Goal: Task Accomplishment & Management: Use online tool/utility

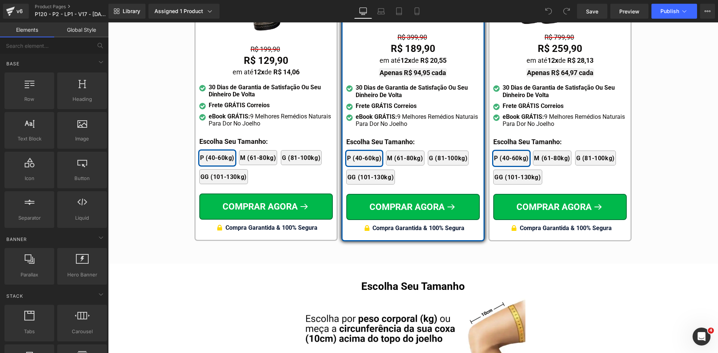
scroll to position [4467, 0]
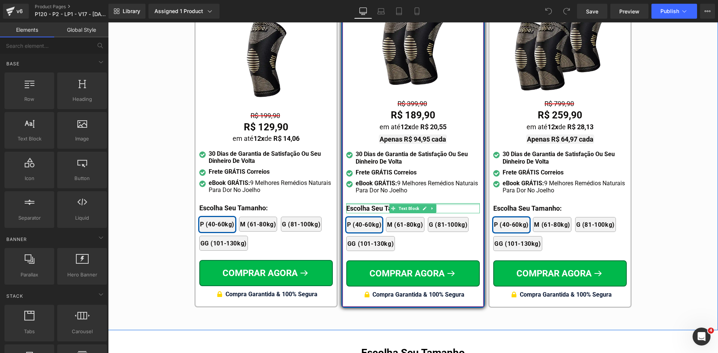
click at [359, 203] on div at bounding box center [412, 204] width 133 height 2
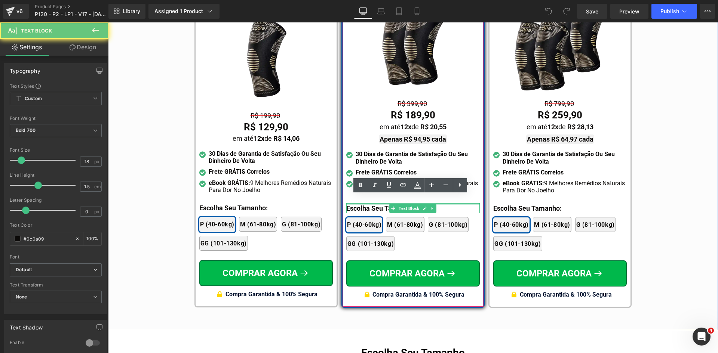
click at [359, 203] on p "Escolha Seu Tamanho:" at bounding box center [412, 208] width 133 height 10
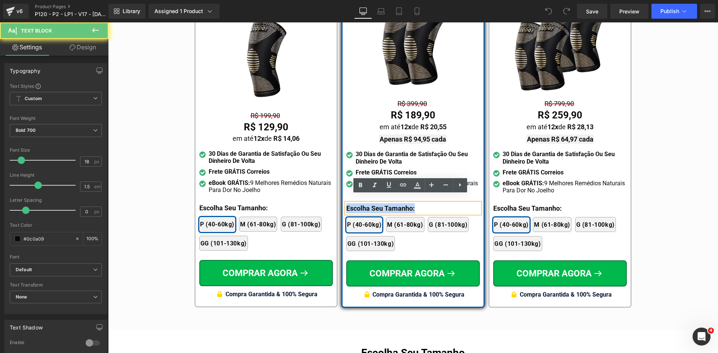
click at [359, 203] on p "Escolha Seu Tamanho:" at bounding box center [412, 208] width 133 height 10
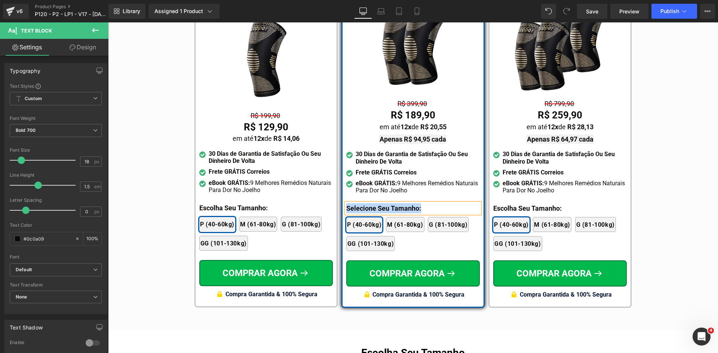
copy p "Selecione Seu Tamanho:"
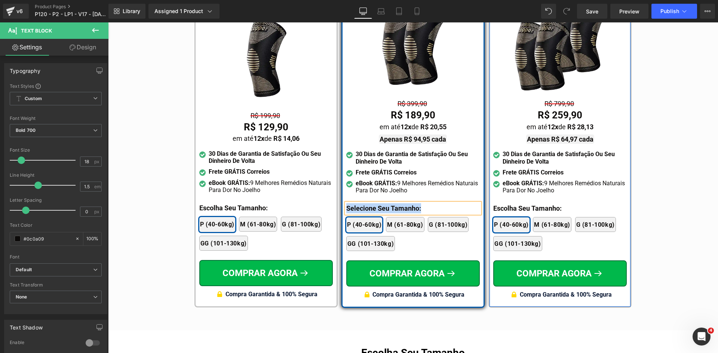
click at [512, 203] on div "Escolha Seu Tamanho: Text Block" at bounding box center [559, 208] width 133 height 10
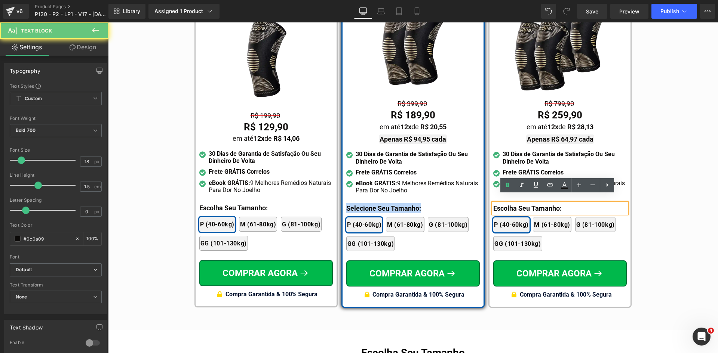
click at [512, 203] on p "Escolha Seu Tamanho:" at bounding box center [559, 208] width 133 height 10
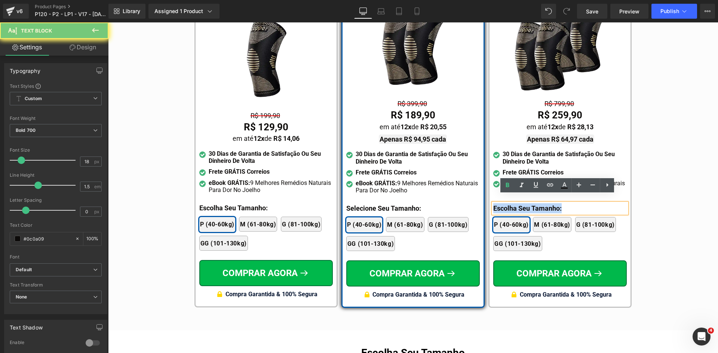
paste div
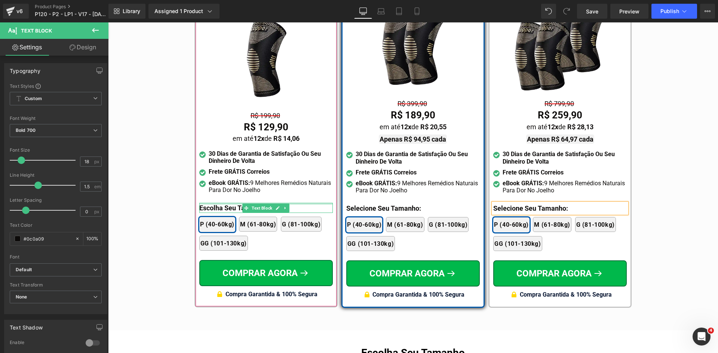
click at [215, 203] on div at bounding box center [265, 204] width 133 height 2
click at [215, 203] on p "Escolha Seu Tamanho:" at bounding box center [265, 208] width 133 height 10
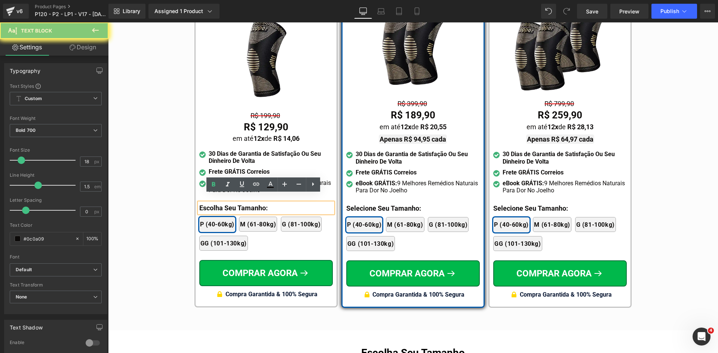
click at [215, 203] on p "Escolha Seu Tamanho:" at bounding box center [265, 208] width 133 height 10
paste div
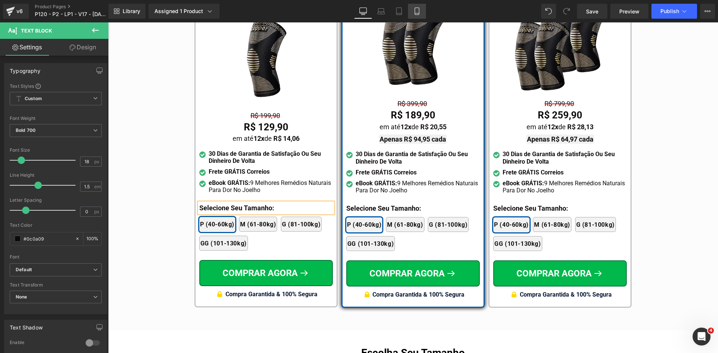
click at [420, 13] on icon at bounding box center [416, 10] width 7 height 7
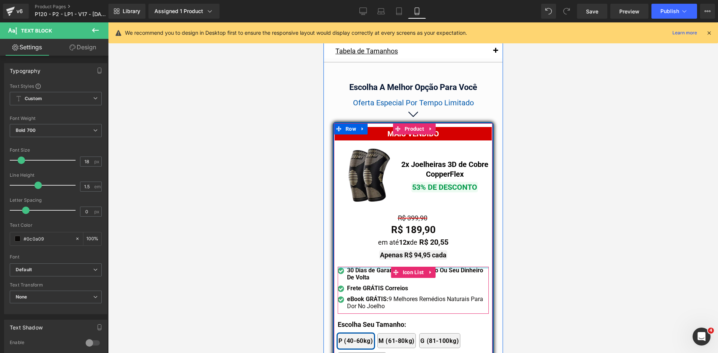
scroll to position [6638, 0]
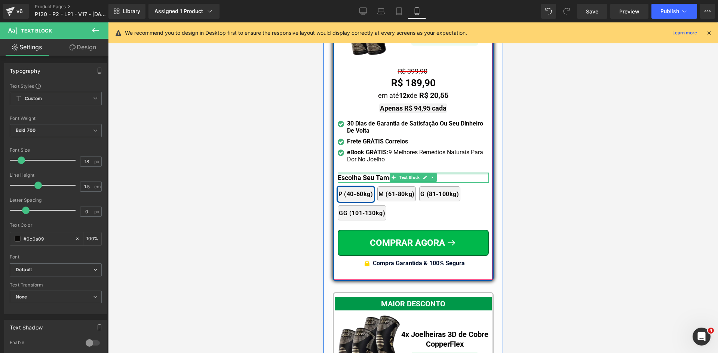
click at [353, 173] on div at bounding box center [412, 174] width 151 height 2
click at [353, 173] on p "Escolha Seu Tamanho:" at bounding box center [412, 178] width 151 height 10
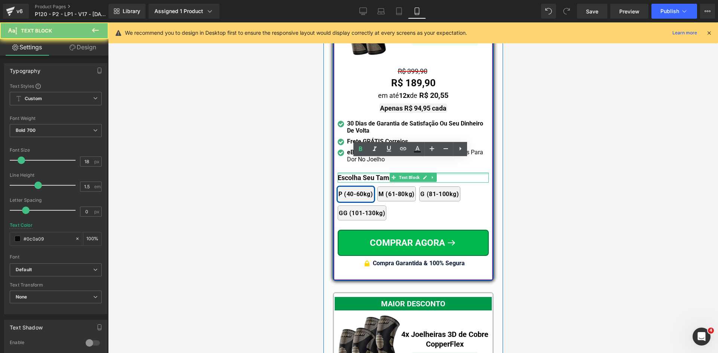
click at [353, 173] on p "Escolha Seu Tamanho:" at bounding box center [412, 178] width 151 height 10
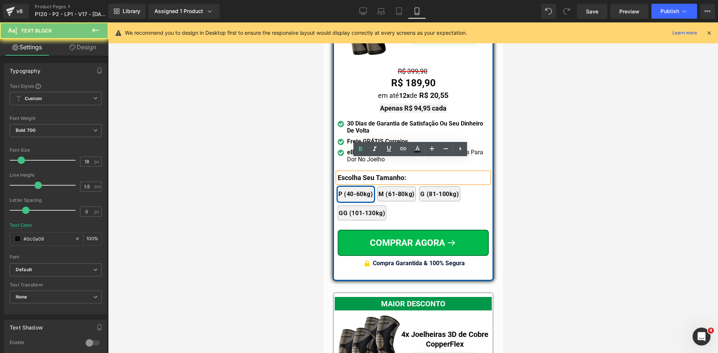
click at [353, 173] on p "Escolha Seu Tamanho:" at bounding box center [412, 178] width 151 height 10
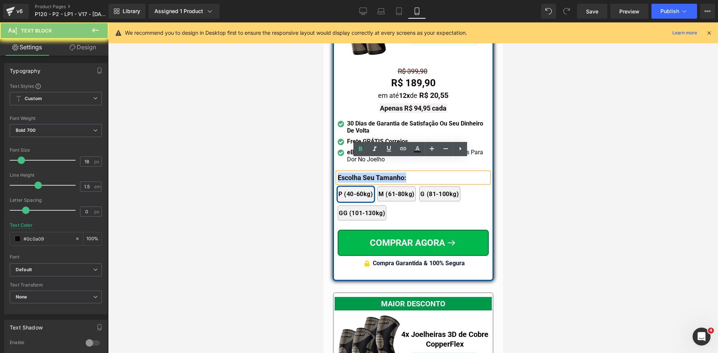
paste div
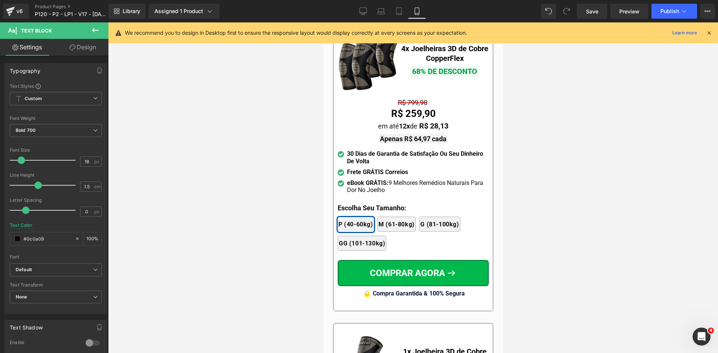
scroll to position [6937, 0]
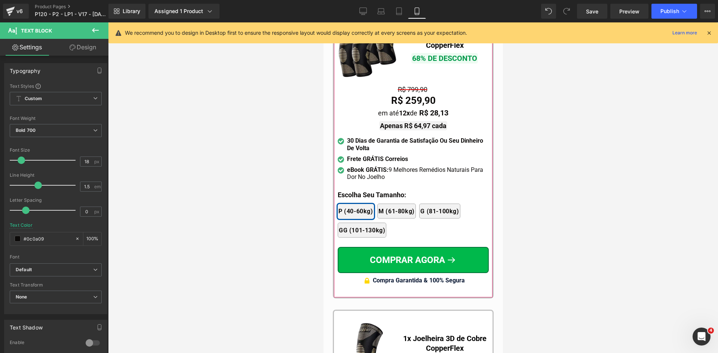
click at [359, 175] on div "MAIOR DESCONTO Text Block Image 4x Joelheiras 3D de Cobre CopperFlex Text Block…" at bounding box center [412, 141] width 151 height 294
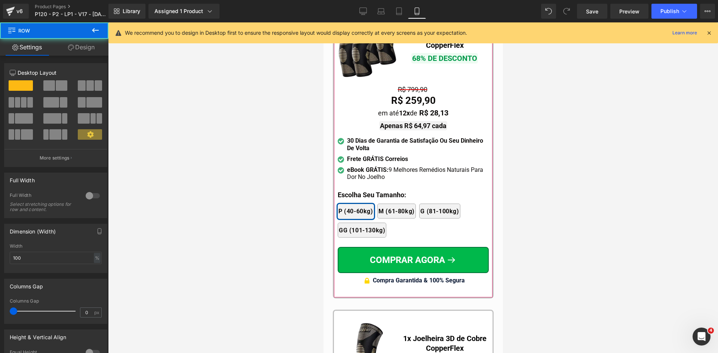
click at [359, 193] on div "2x Joelheiras 4x Joelheiras 1x Joelheira 3x Joelheiras P (40-60kg) M (61-80kg) …" at bounding box center [412, 217] width 151 height 49
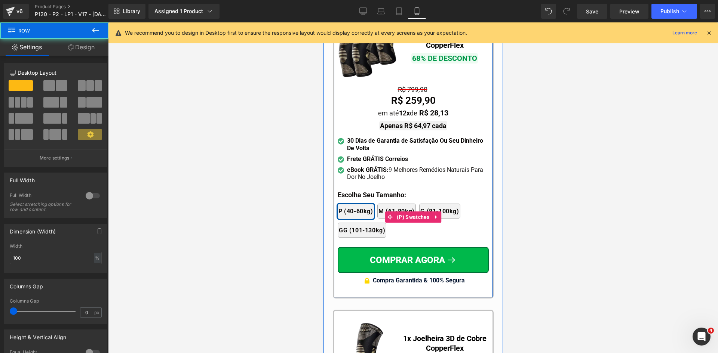
click at [359, 193] on div "2x Joelheiras 4x Joelheiras 1x Joelheira 3x Joelheiras P (40-60kg) M (61-80kg) …" at bounding box center [412, 217] width 151 height 49
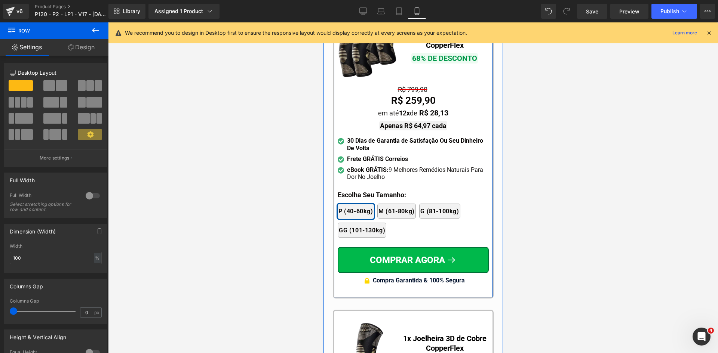
click at [323, 22] on div at bounding box center [323, 22] width 0 height 0
click at [359, 190] on p "Escolha Seu Tamanho:" at bounding box center [412, 195] width 151 height 10
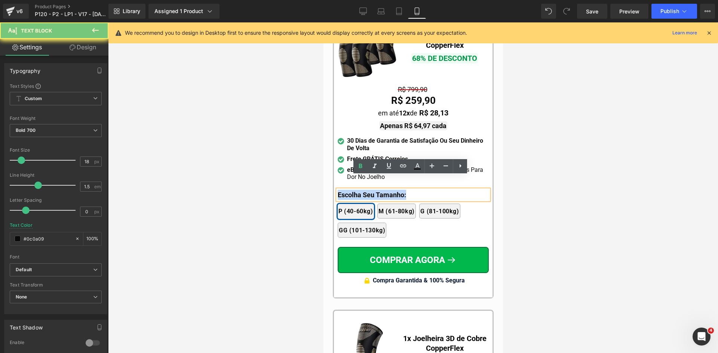
paste div
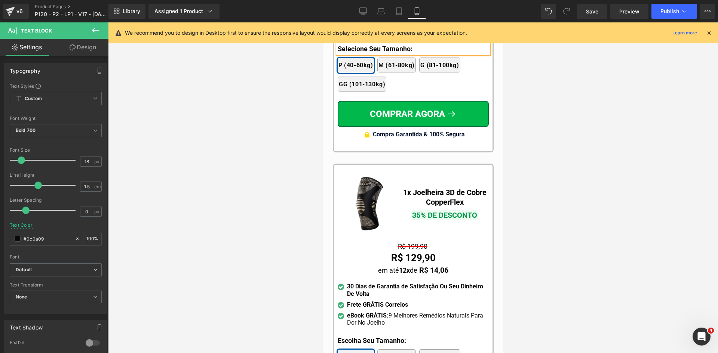
scroll to position [7199, 0]
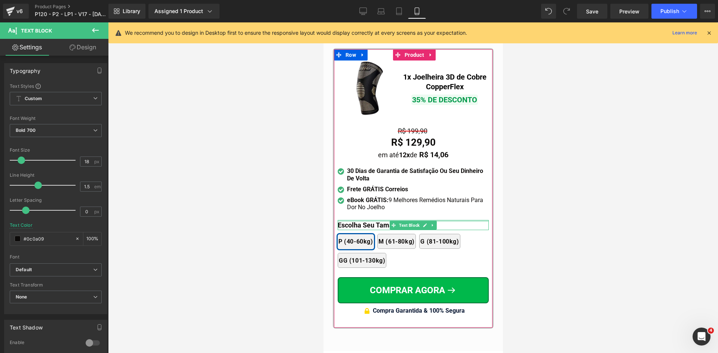
click at [358, 220] on div at bounding box center [412, 221] width 151 height 2
click at [358, 220] on p "Escolha Seu Tamanho:" at bounding box center [412, 225] width 151 height 10
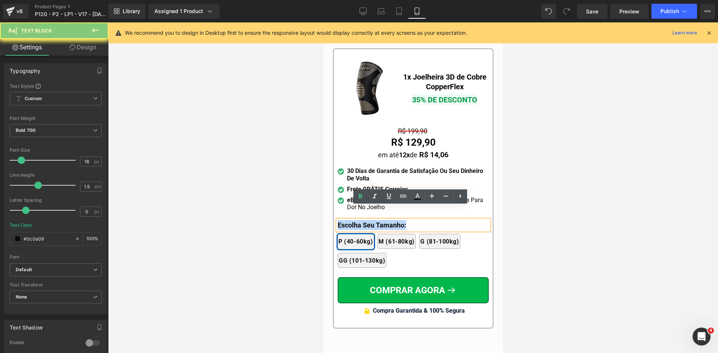
paste div
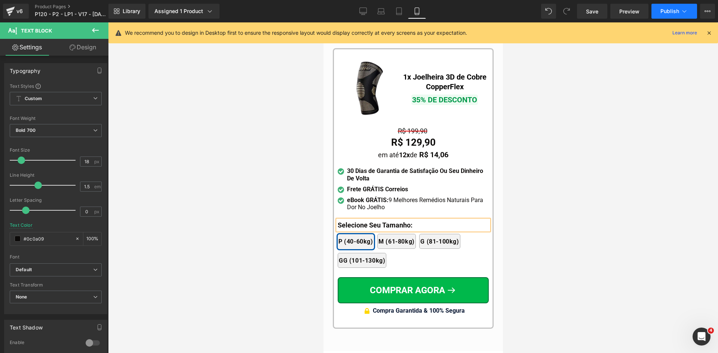
click at [665, 10] on span "Publish" at bounding box center [669, 11] width 19 height 6
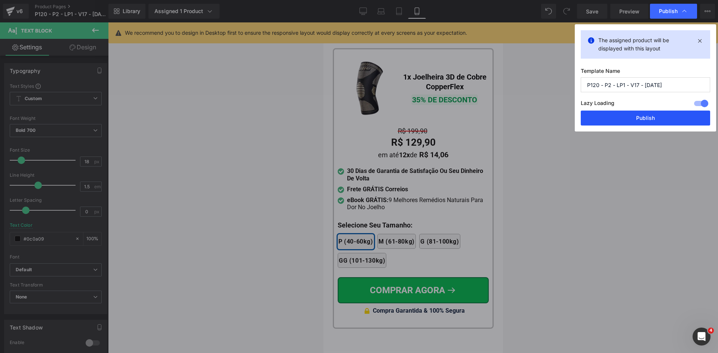
click at [655, 114] on button "Publish" at bounding box center [645, 118] width 129 height 15
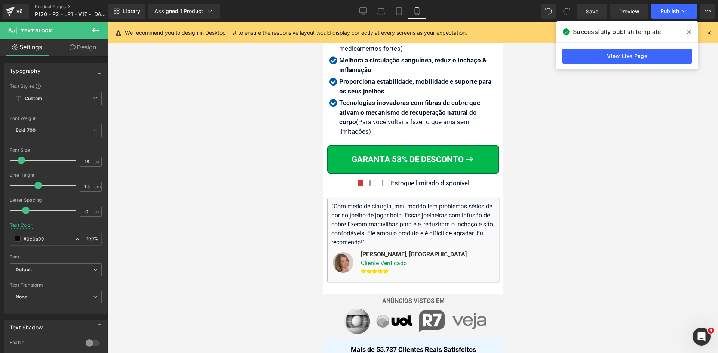
scroll to position [193, 0]
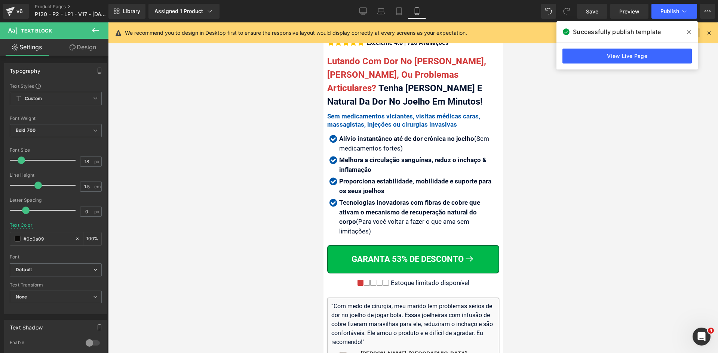
click at [688, 32] on icon at bounding box center [689, 32] width 4 height 6
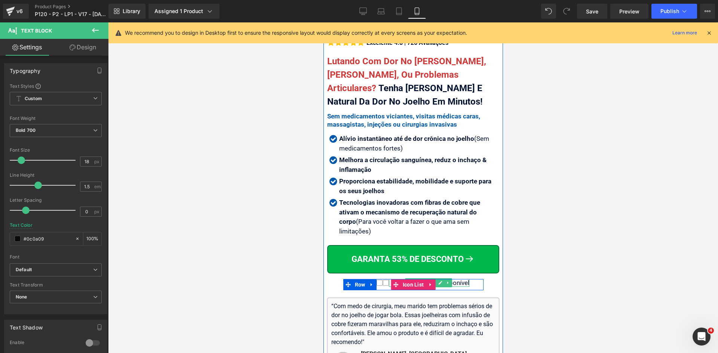
click at [455, 279] on div "Estoque limitado disponível" at bounding box center [428, 282] width 80 height 7
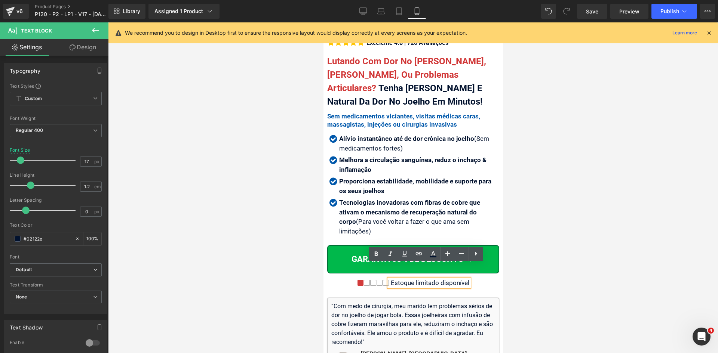
click at [517, 272] on div at bounding box center [413, 187] width 610 height 331
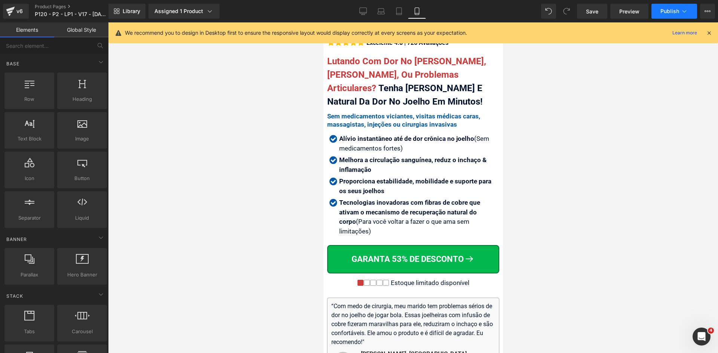
click at [665, 12] on span "Publish" at bounding box center [669, 11] width 19 height 6
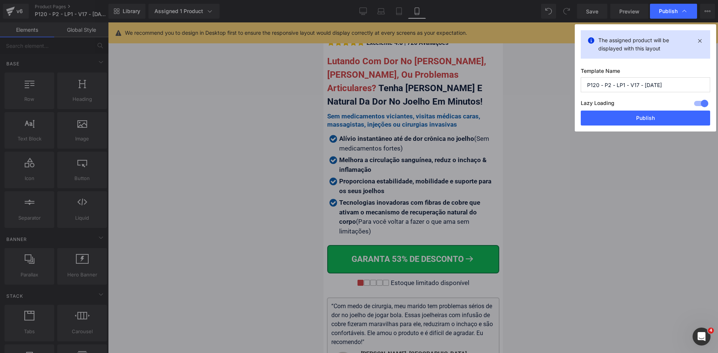
click at [633, 115] on button "Publish" at bounding box center [645, 118] width 129 height 15
